Goal: Information Seeking & Learning: Learn about a topic

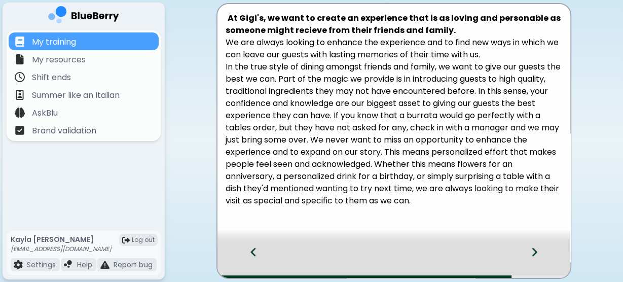
click at [530, 254] on div at bounding box center [541, 260] width 60 height 33
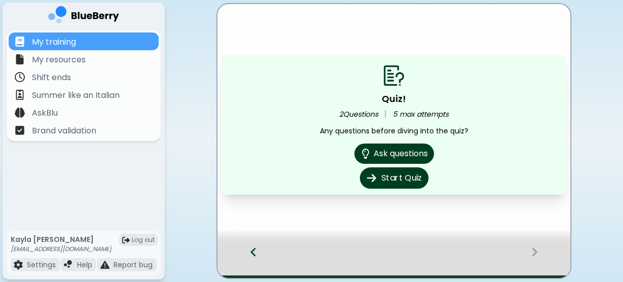
click at [394, 176] on button "Start Quiz" at bounding box center [394, 177] width 68 height 21
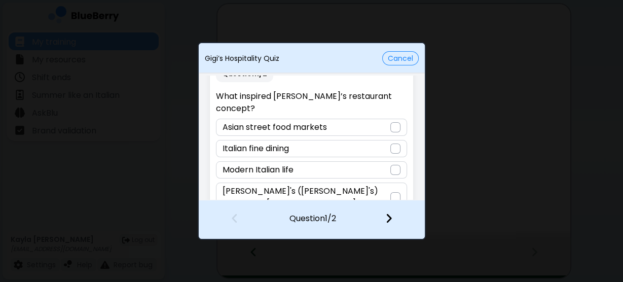
scroll to position [21, 0]
click at [339, 139] on div "Italian fine dining" at bounding box center [311, 147] width 191 height 17
click at [357, 185] on p "Nonno Gigi's (Luigi's) farm life in Italy" at bounding box center [307, 197] width 168 height 24
click at [390, 219] on img at bounding box center [388, 217] width 7 height 11
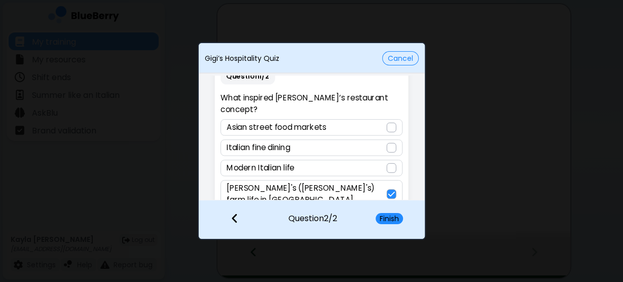
scroll to position [20, 0]
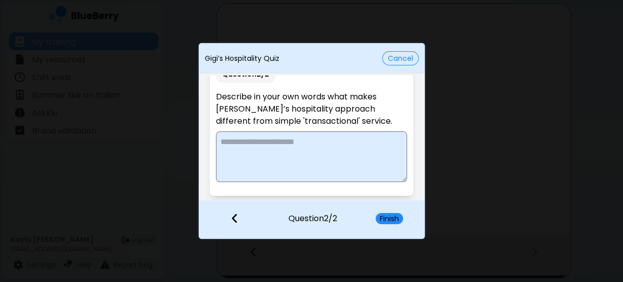
click at [350, 143] on textarea at bounding box center [311, 156] width 191 height 51
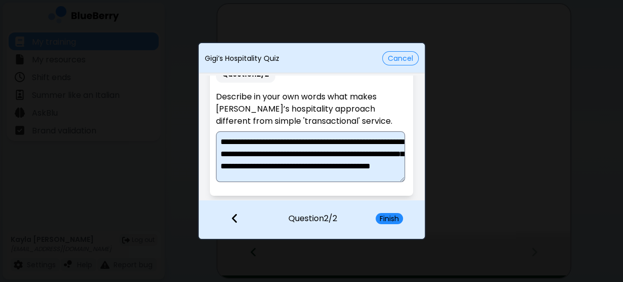
scroll to position [14, 0]
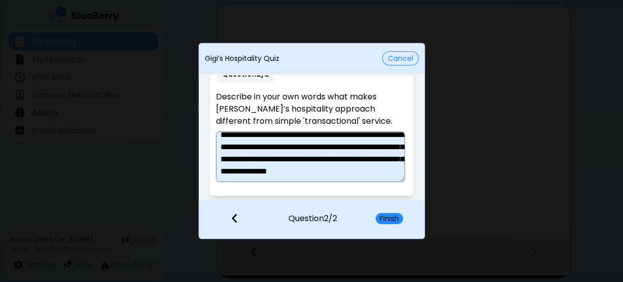
type textarea "**********"
click at [387, 226] on div "Finish" at bounding box center [395, 220] width 59 height 38
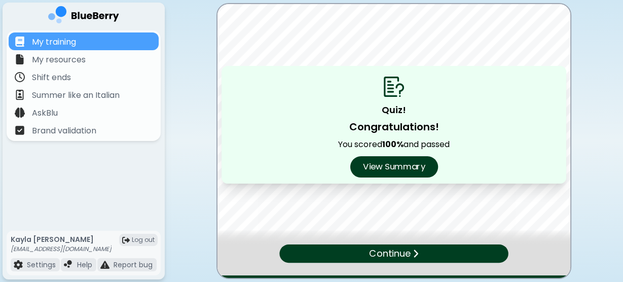
click at [417, 166] on button "View Summary" at bounding box center [394, 166] width 88 height 21
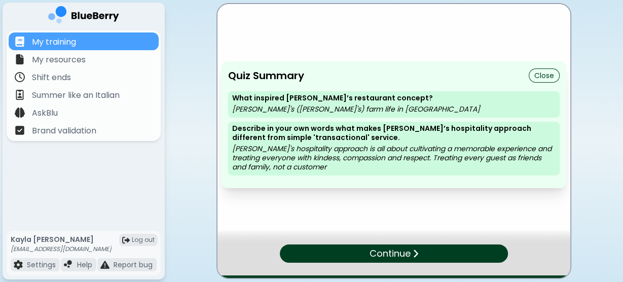
click at [386, 257] on p "Continue" at bounding box center [389, 253] width 41 height 14
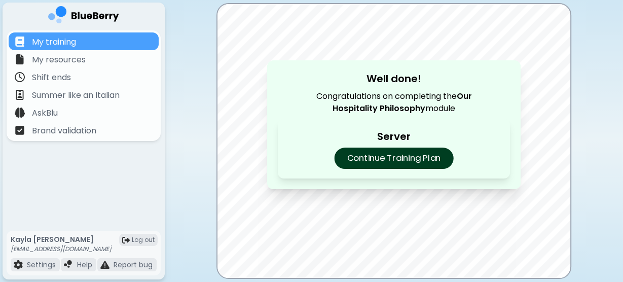
click at [400, 165] on p "Continue Training Plan" at bounding box center [393, 158] width 119 height 21
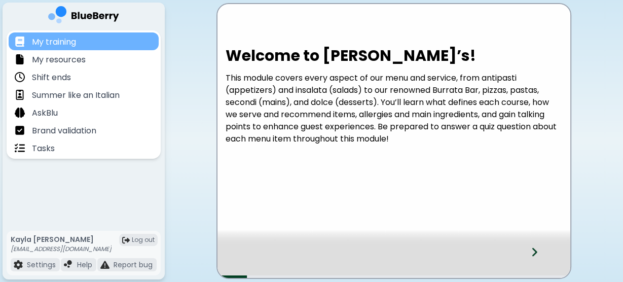
click at [57, 41] on p "My training" at bounding box center [54, 42] width 44 height 12
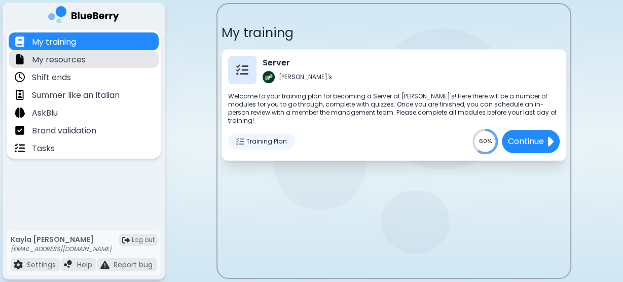
click at [97, 62] on div "My resources" at bounding box center [84, 59] width 150 height 18
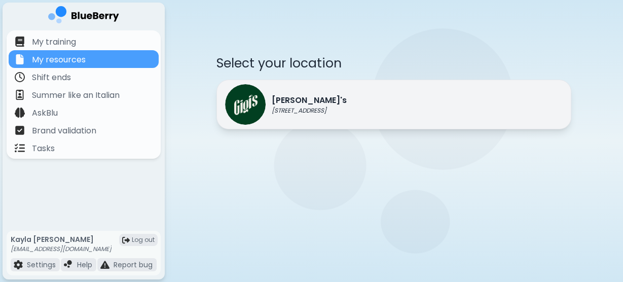
click at [322, 98] on p "[PERSON_NAME]'s" at bounding box center [309, 100] width 75 height 12
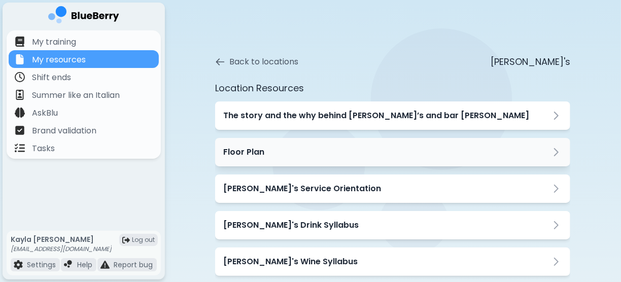
click at [307, 150] on div "Floor Plan" at bounding box center [392, 152] width 339 height 12
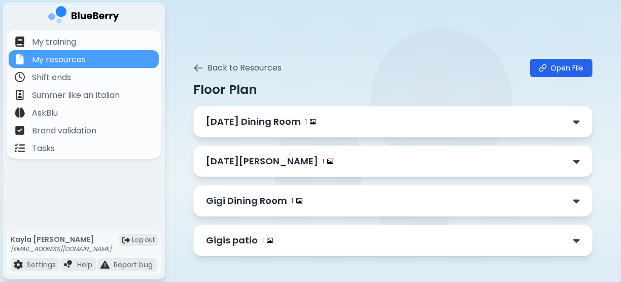
click at [259, 198] on p "Gigi Dining Room" at bounding box center [246, 201] width 81 height 14
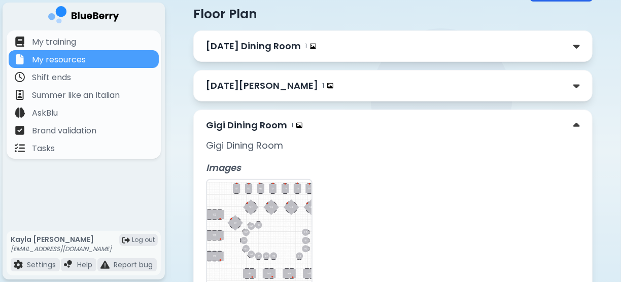
scroll to position [81, 0]
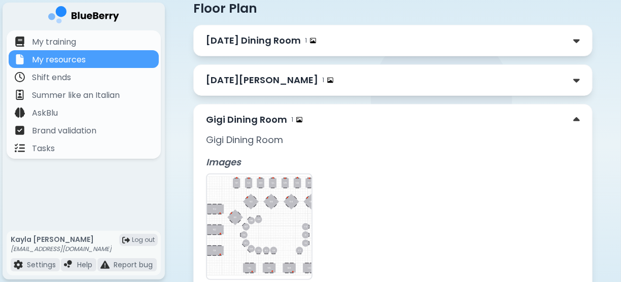
click at [266, 180] on img at bounding box center [259, 226] width 104 height 104
click at [251, 190] on img at bounding box center [259, 226] width 104 height 104
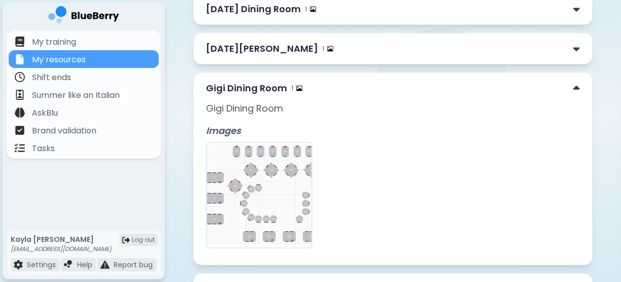
scroll to position [162, 0]
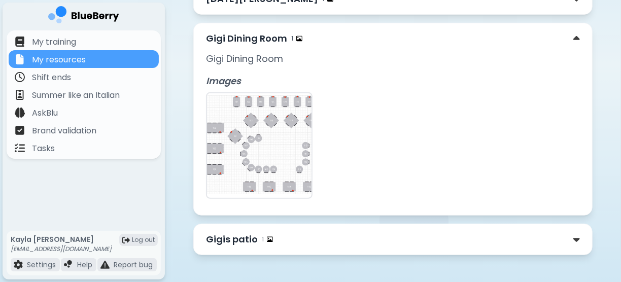
click at [273, 169] on img at bounding box center [259, 145] width 104 height 104
click at [256, 117] on img at bounding box center [259, 145] width 104 height 104
click at [237, 56] on p "Gigi Dining Room" at bounding box center [392, 59] width 373 height 14
click at [298, 37] on img at bounding box center [299, 38] width 6 height 6
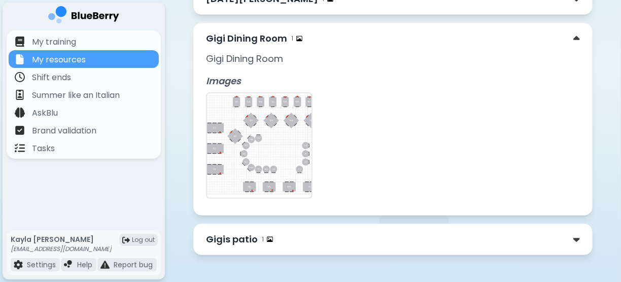
scroll to position [79, 0]
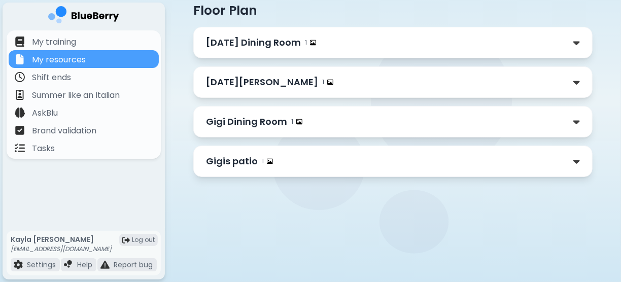
click at [254, 45] on p "[DATE] Dining Room" at bounding box center [253, 42] width 95 height 14
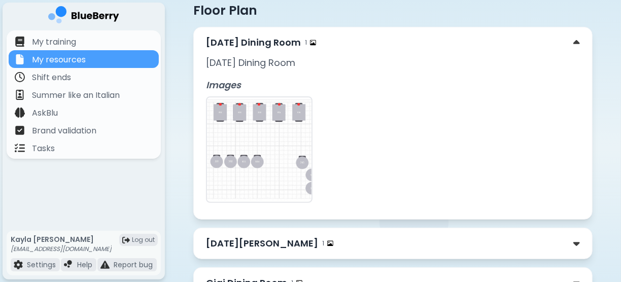
scroll to position [170, 0]
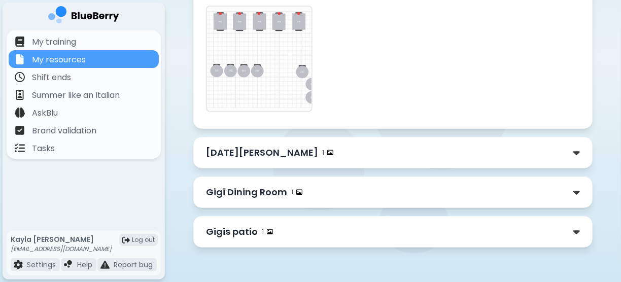
click at [248, 188] on p "Gigi Dining Room" at bounding box center [246, 192] width 81 height 14
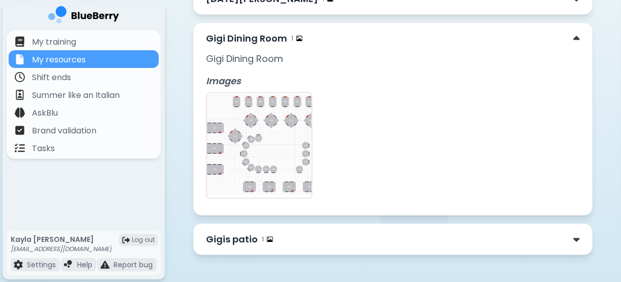
click at [282, 142] on img at bounding box center [259, 145] width 104 height 104
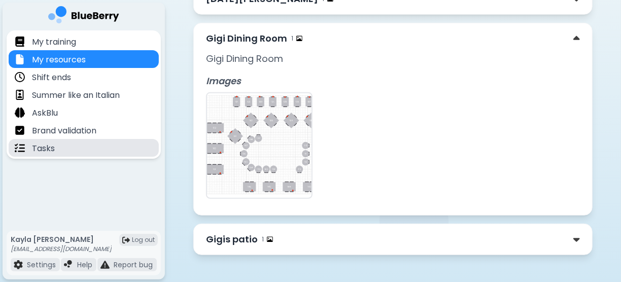
drag, startPoint x: 83, startPoint y: 146, endPoint x: 90, endPoint y: 145, distance: 7.1
click at [84, 146] on div "Tasks" at bounding box center [84, 148] width 150 height 18
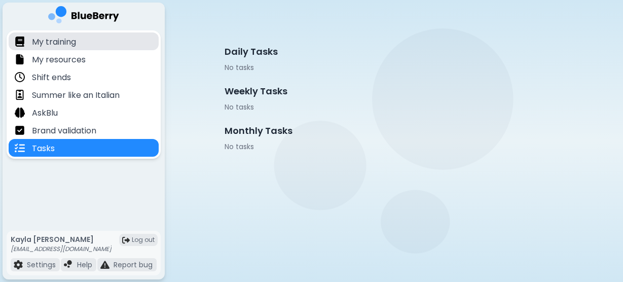
click at [81, 43] on div "My training" at bounding box center [84, 41] width 150 height 18
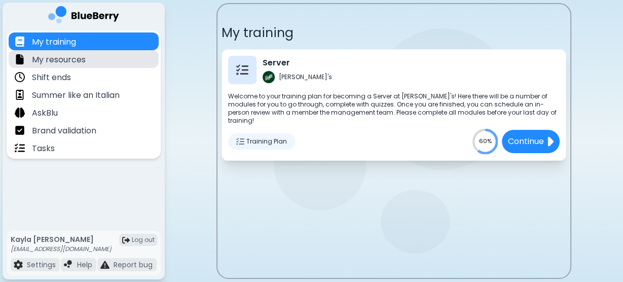
click at [90, 61] on div "My resources" at bounding box center [84, 59] width 150 height 18
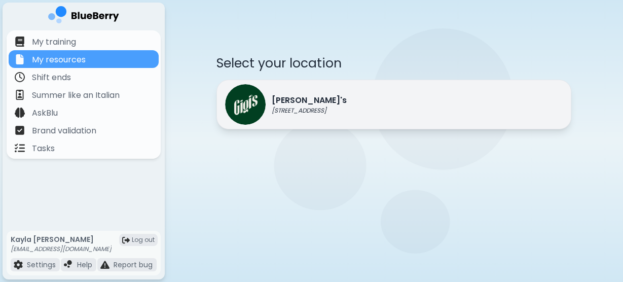
click at [311, 110] on p "[STREET_ADDRESS]" at bounding box center [309, 110] width 75 height 8
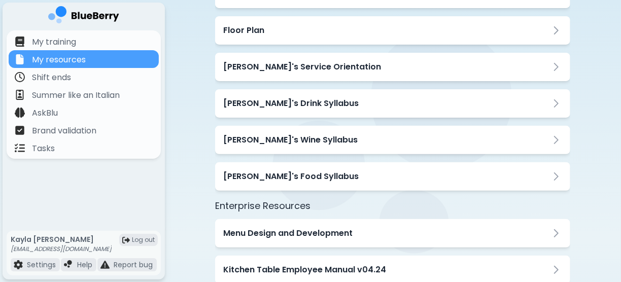
scroll to position [75, 0]
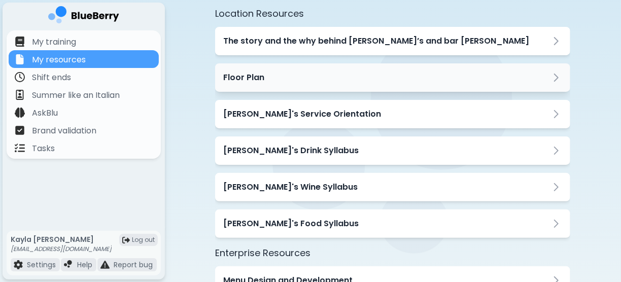
click at [306, 74] on div "Floor Plan" at bounding box center [392, 78] width 339 height 12
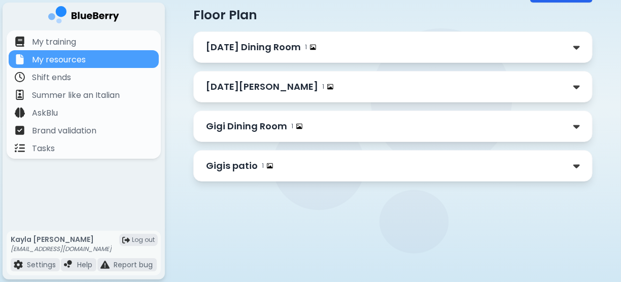
click at [282, 122] on p "Gigi Dining Room" at bounding box center [246, 126] width 81 height 14
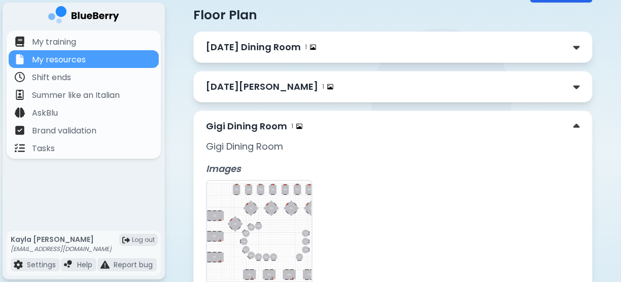
click at [276, 222] on img at bounding box center [259, 233] width 104 height 104
click at [264, 217] on img at bounding box center [259, 233] width 104 height 104
